Goal: Check status: Check status

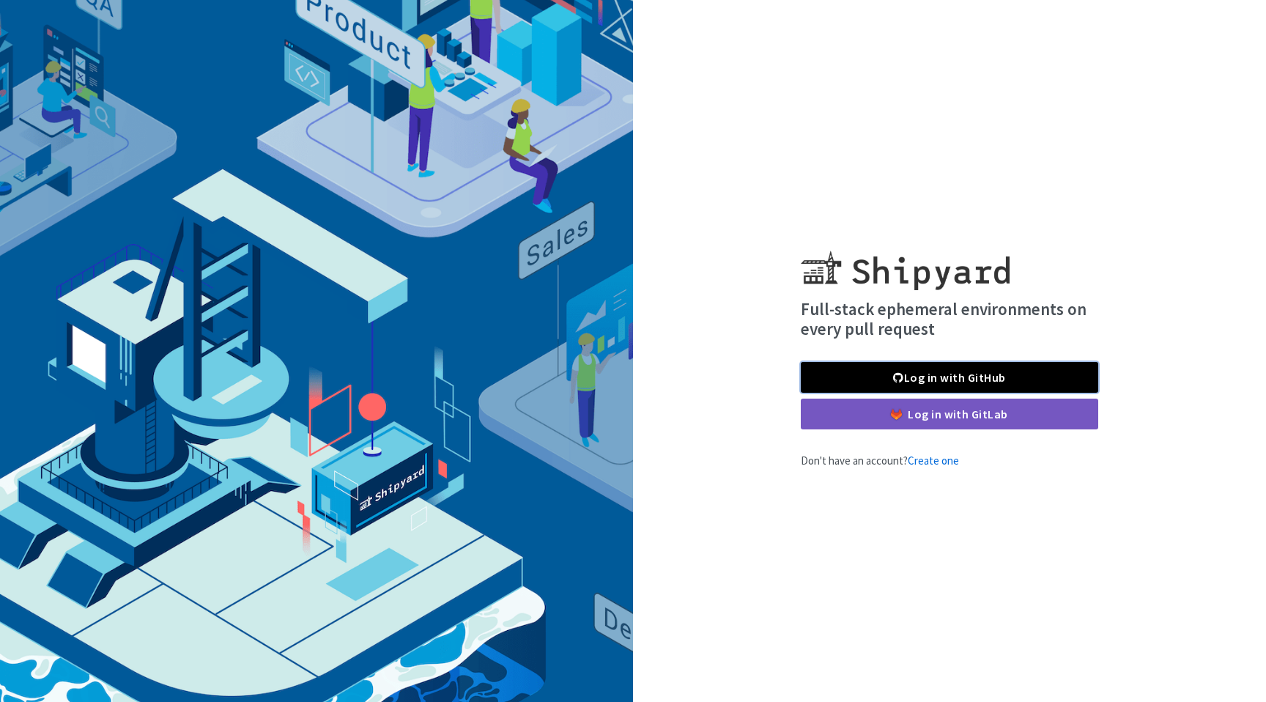
click at [942, 379] on link "Log in with GitHub" at bounding box center [949, 377] width 297 height 31
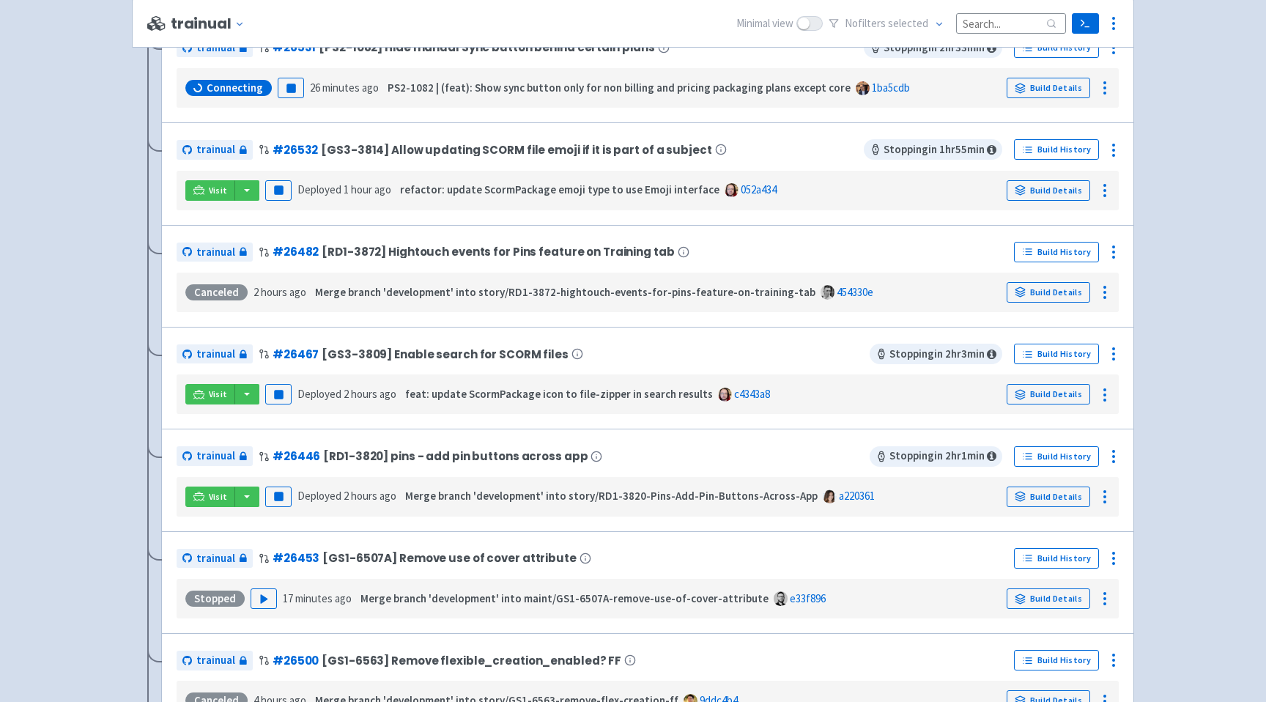
scroll to position [988, 0]
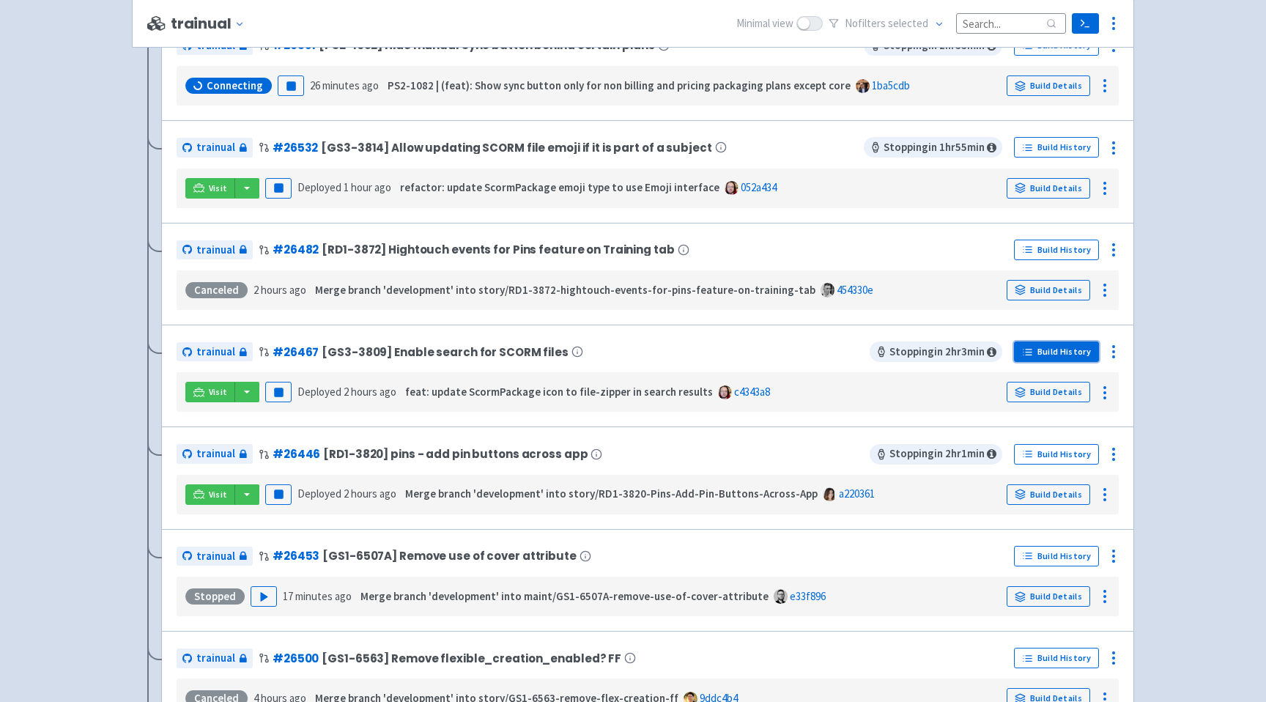
click at [1040, 358] on link "Build History" at bounding box center [1056, 351] width 85 height 21
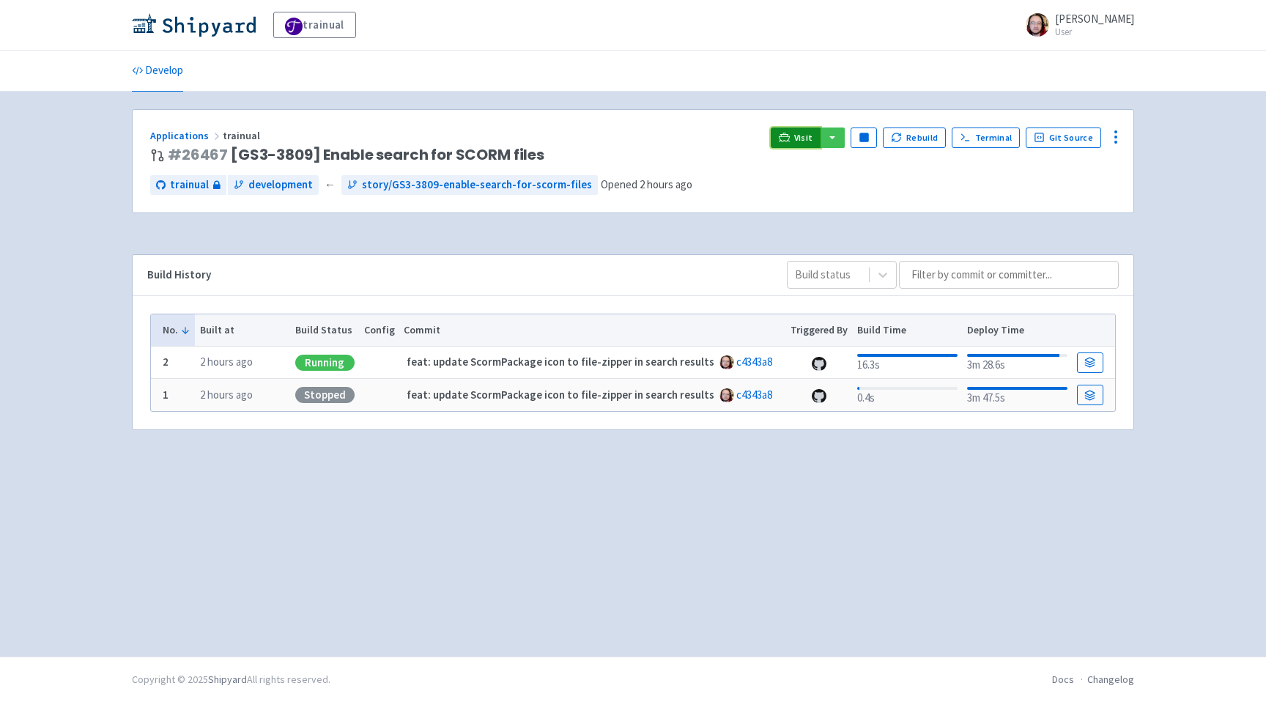
click at [798, 139] on link "Visit" at bounding box center [796, 137] width 50 height 21
